Goal: Task Accomplishment & Management: Use online tool/utility

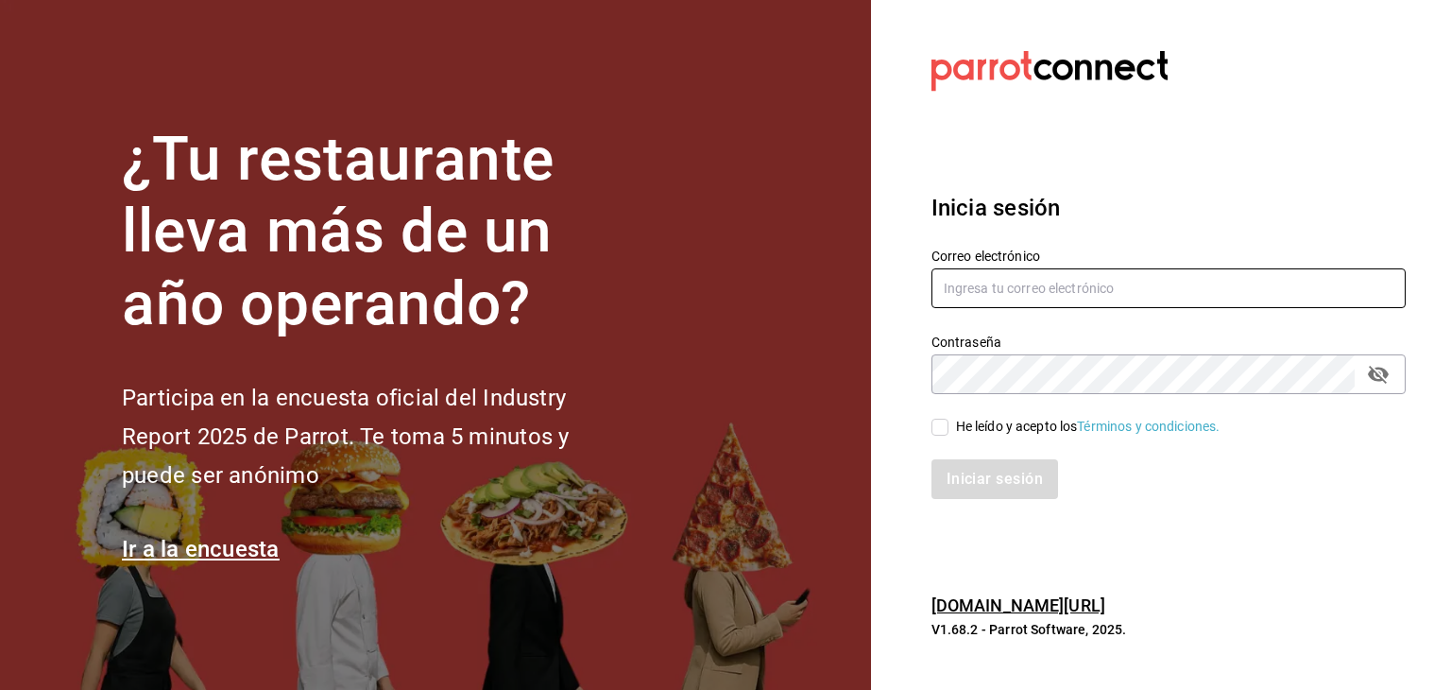
click at [981, 272] on input "text" at bounding box center [1168, 288] width 474 height 40
type input "[EMAIL_ADDRESS][DOMAIN_NAME]"
drag, startPoint x: 941, startPoint y: 431, endPoint x: 956, endPoint y: 490, distance: 61.4
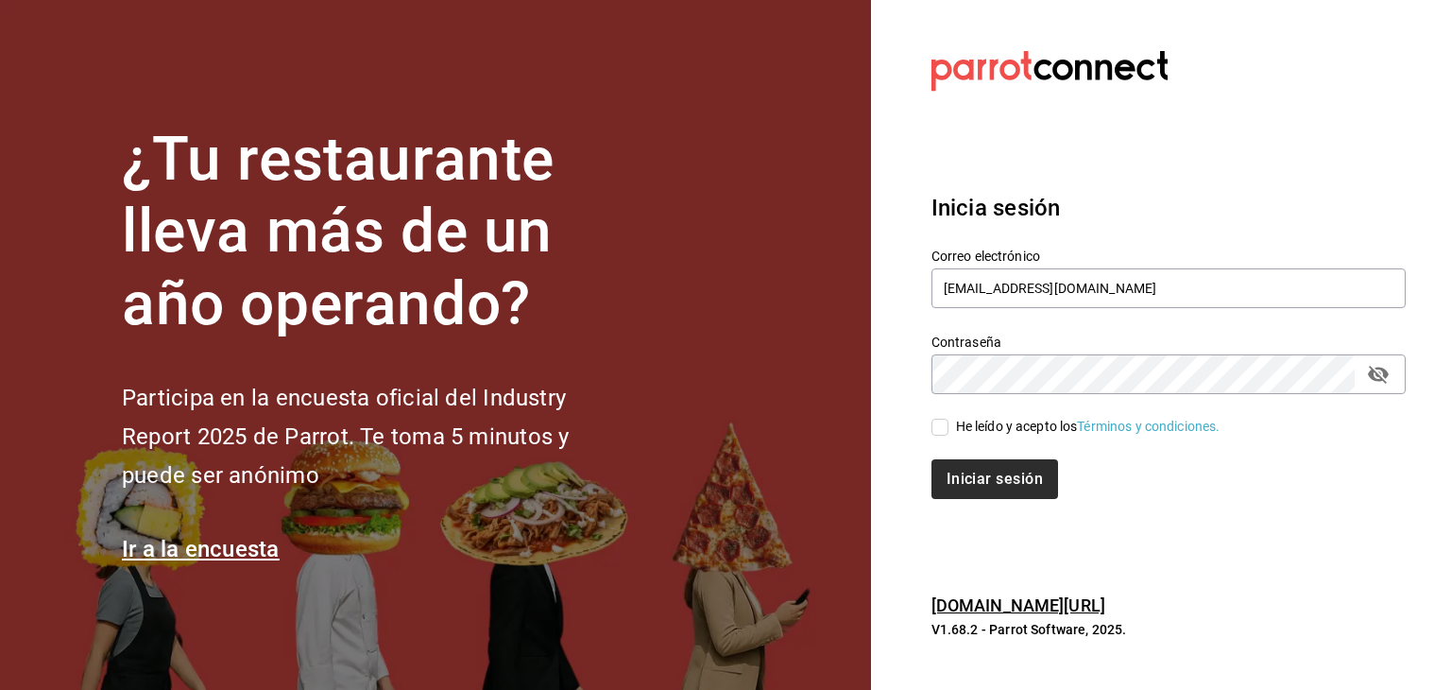
click at [940, 430] on input "He leído y acepto los Términos y condiciones." at bounding box center [939, 426] width 17 height 17
checkbox input "true"
click at [956, 490] on button "Iniciar sesión" at bounding box center [995, 479] width 128 height 40
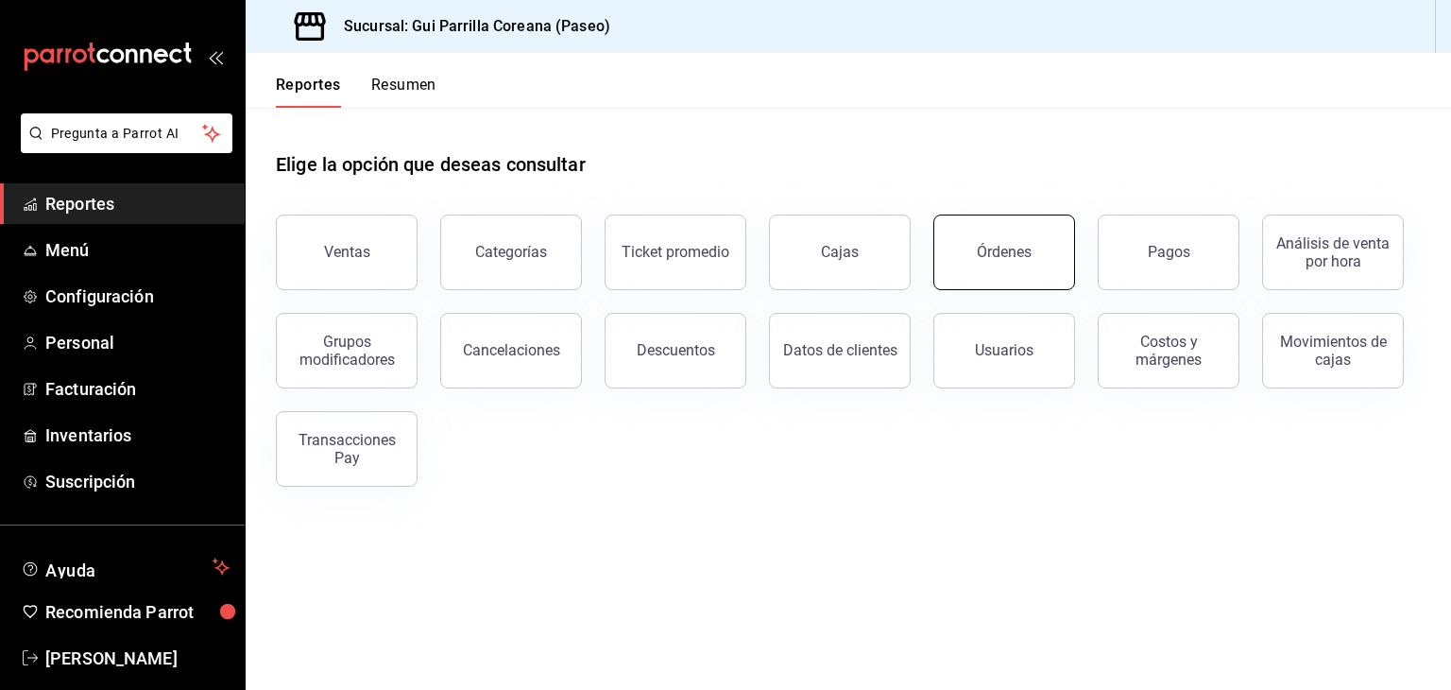
click at [983, 263] on button "Órdenes" at bounding box center [1004, 252] width 142 height 76
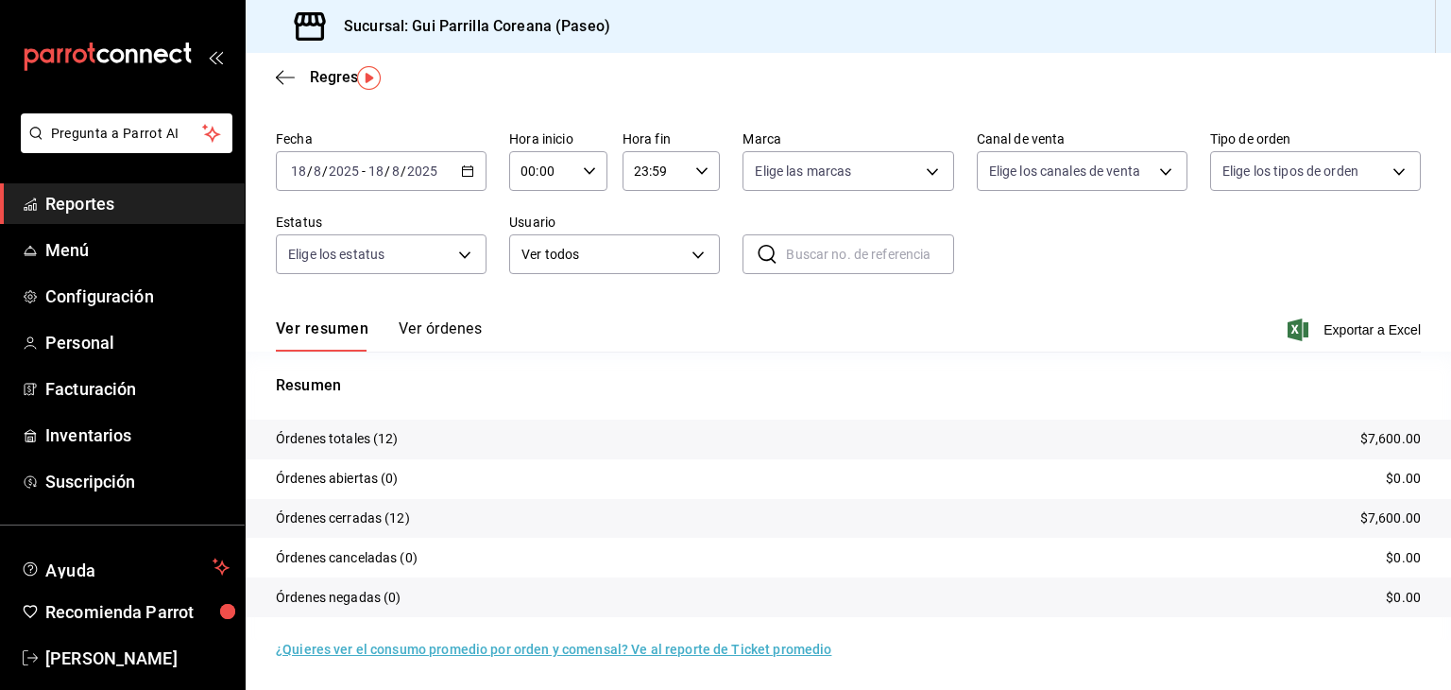
scroll to position [53, 0]
